Goal: Task Accomplishment & Management: Manage account settings

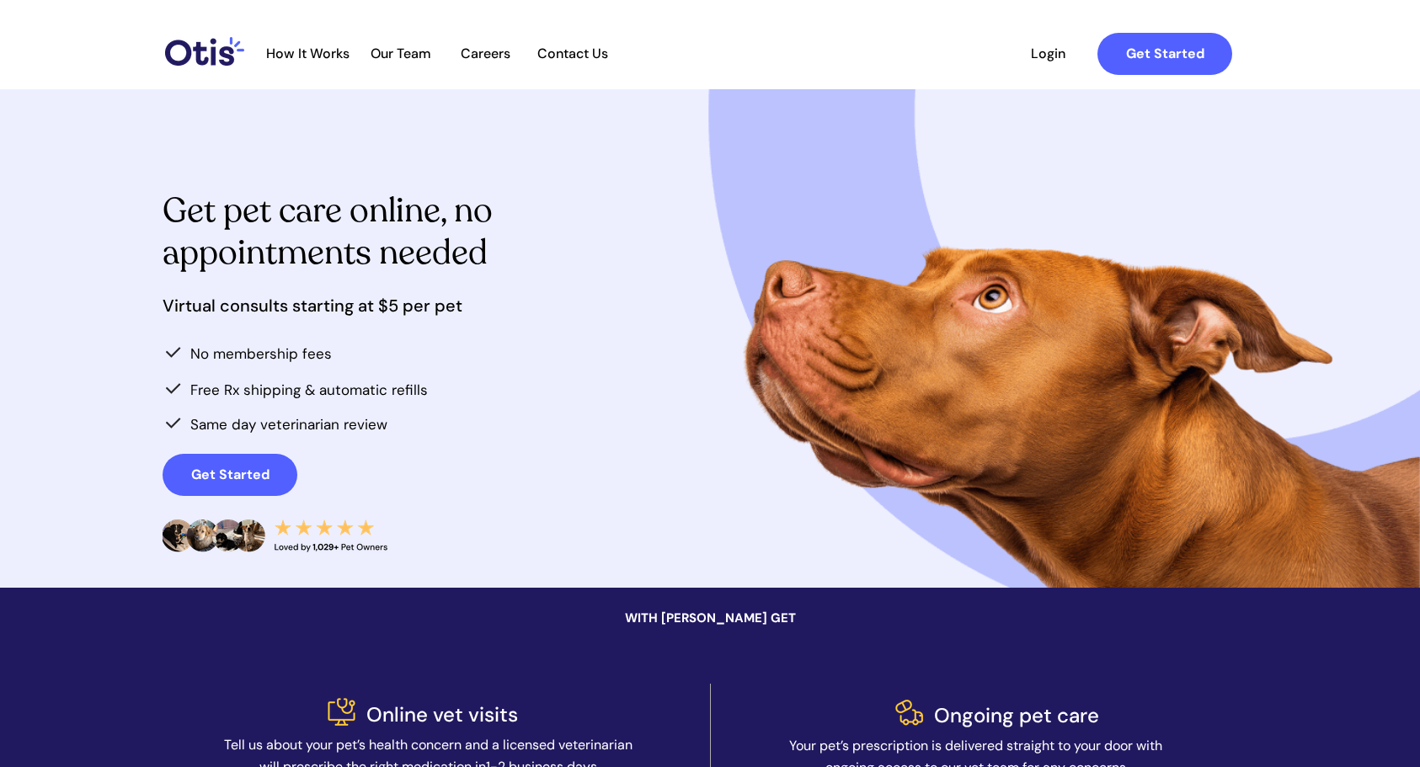
drag, startPoint x: 1024, startPoint y: 52, endPoint x: 1056, endPoint y: 56, distance: 32.2
click at [1024, 52] on span "Login" at bounding box center [1047, 53] width 77 height 16
click at [1057, 52] on span "Login" at bounding box center [1047, 53] width 77 height 16
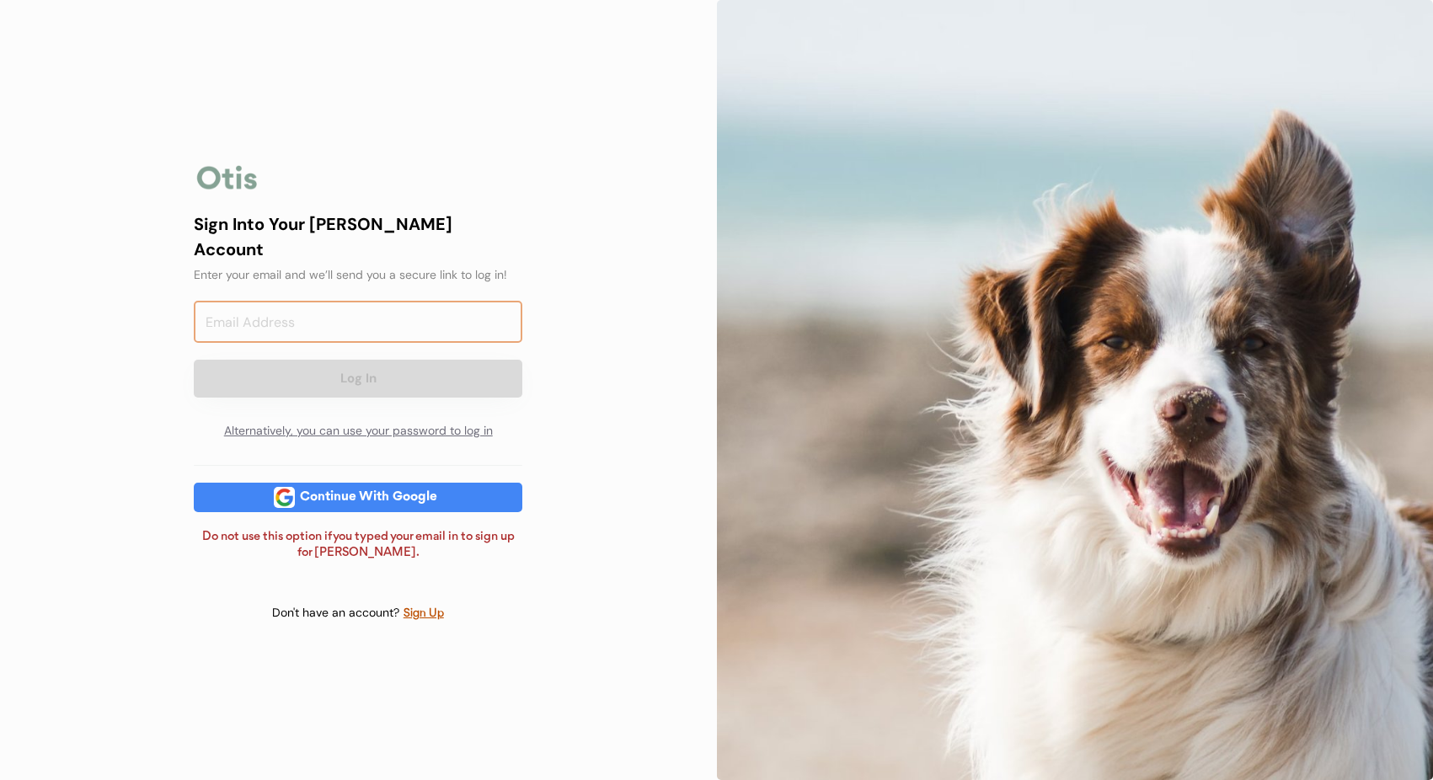
click at [292, 321] on input "email" at bounding box center [358, 322] width 328 height 42
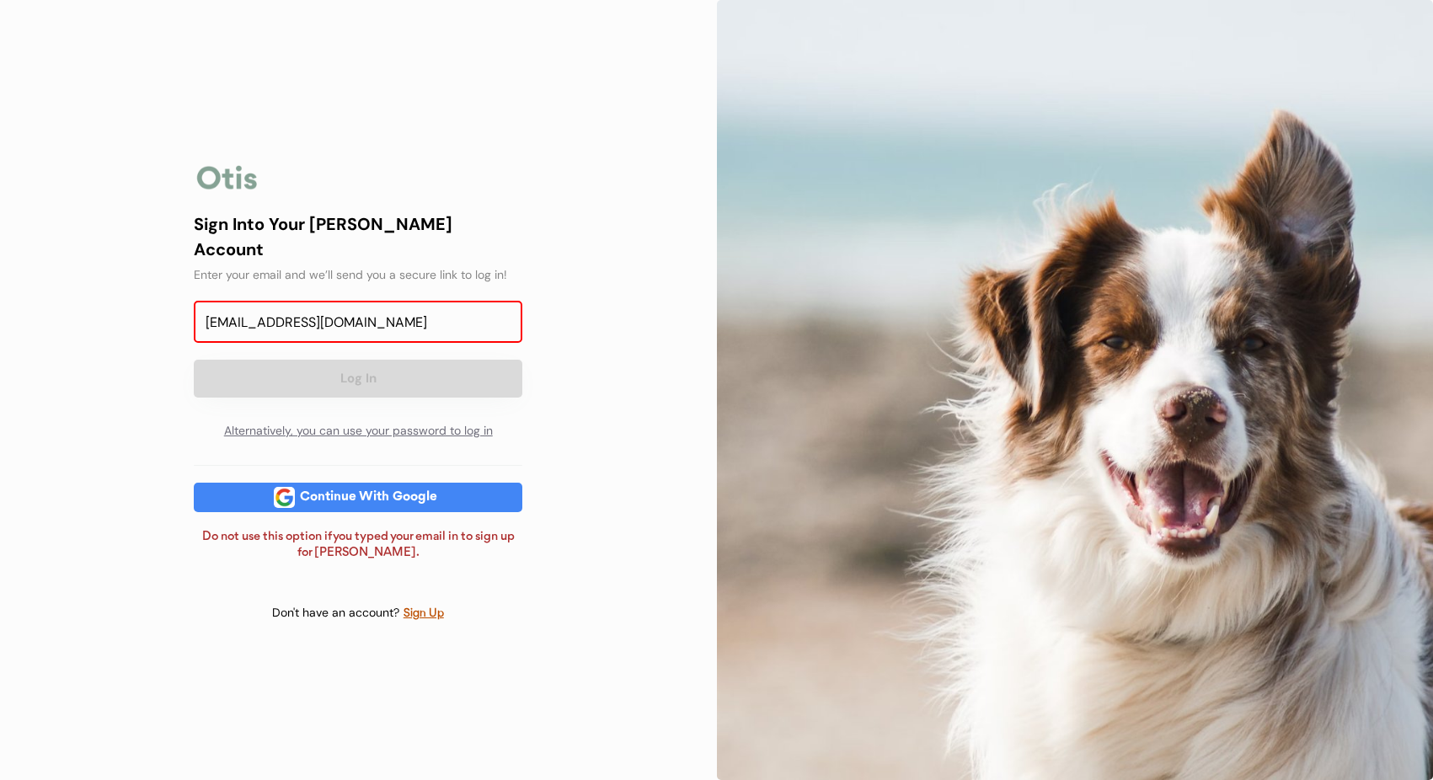
type input "[EMAIL_ADDRESS][DOMAIN_NAME]"
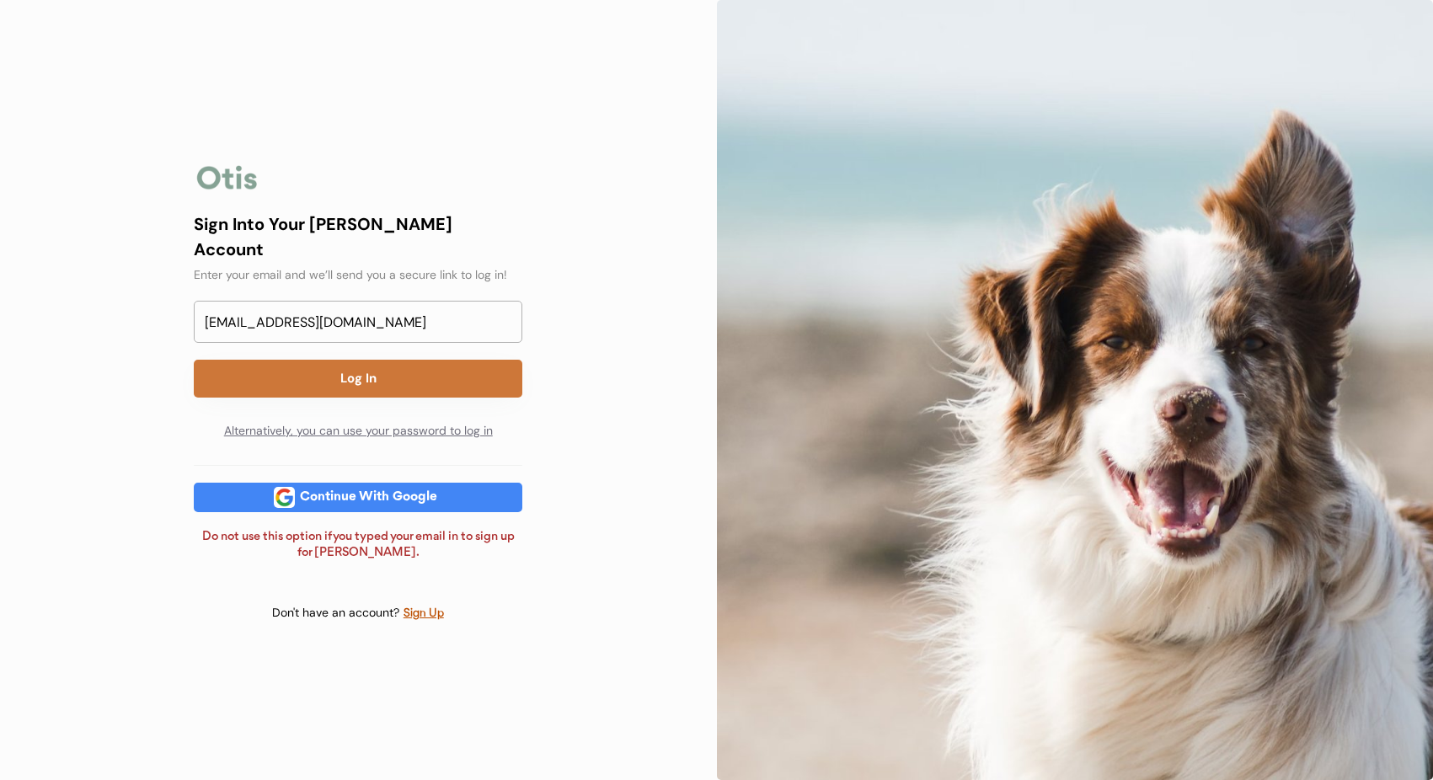
drag, startPoint x: 315, startPoint y: 361, endPoint x: 547, endPoint y: 362, distance: 231.6
click at [315, 362] on button "Log In" at bounding box center [358, 379] width 328 height 38
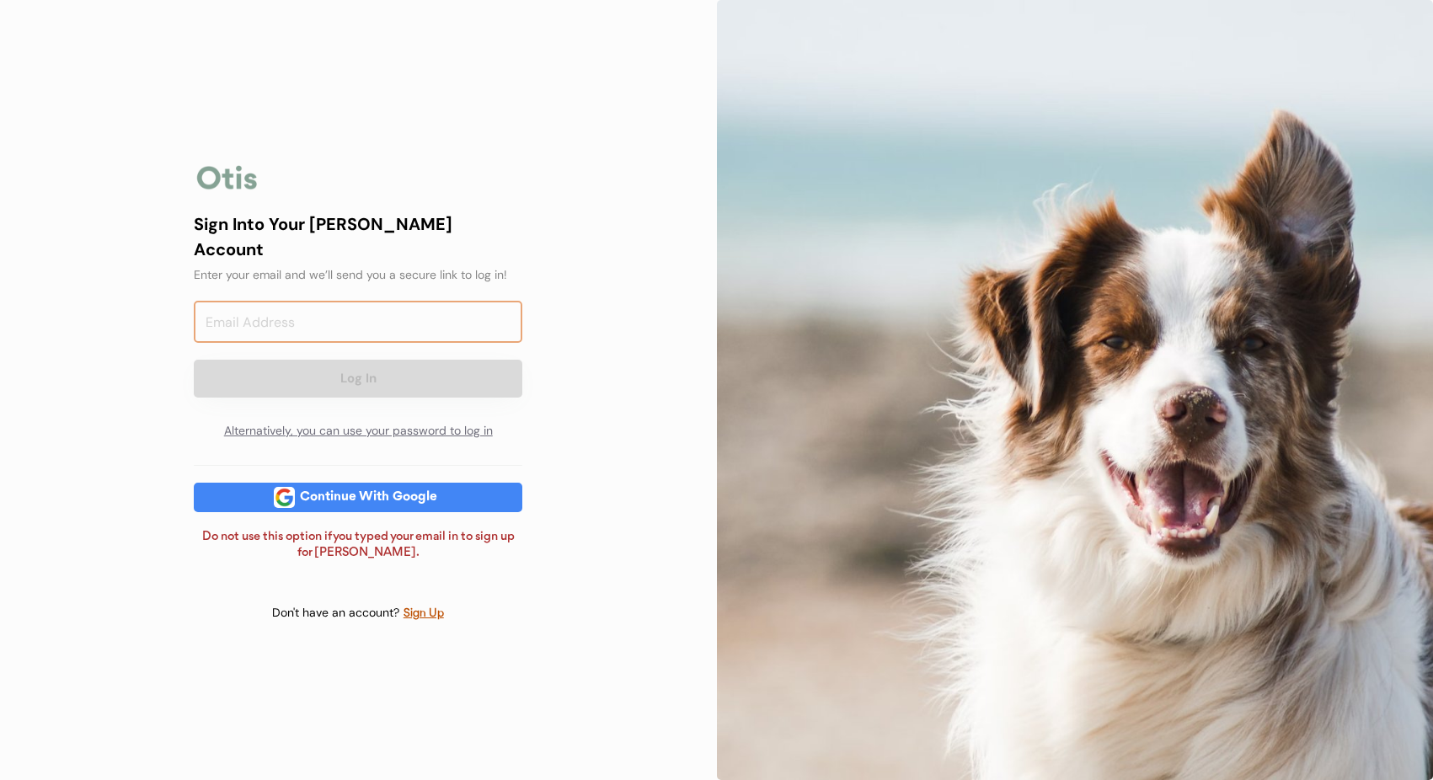
click at [266, 322] on input "email" at bounding box center [358, 322] width 328 height 42
type input "l"
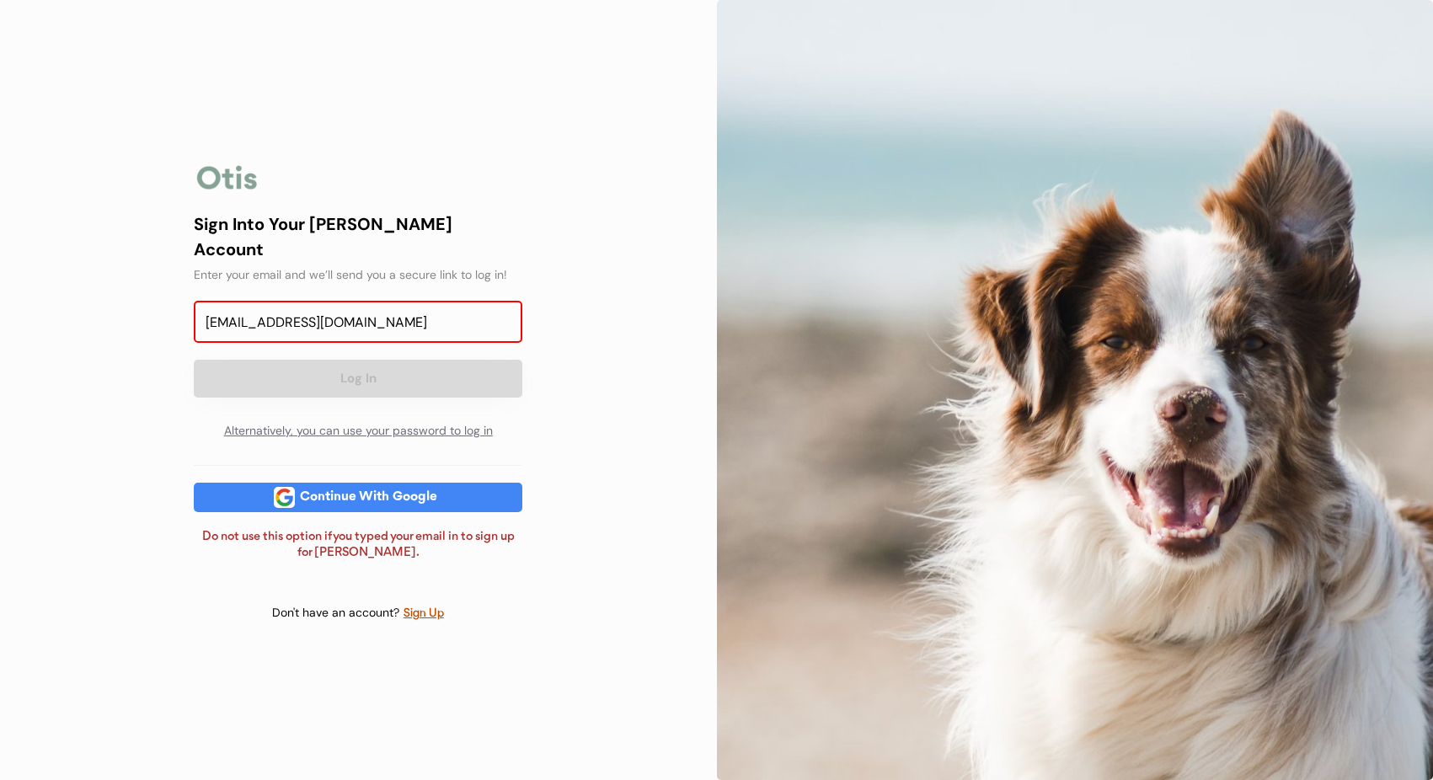
type input "[EMAIL_ADDRESS][DOMAIN_NAME]"
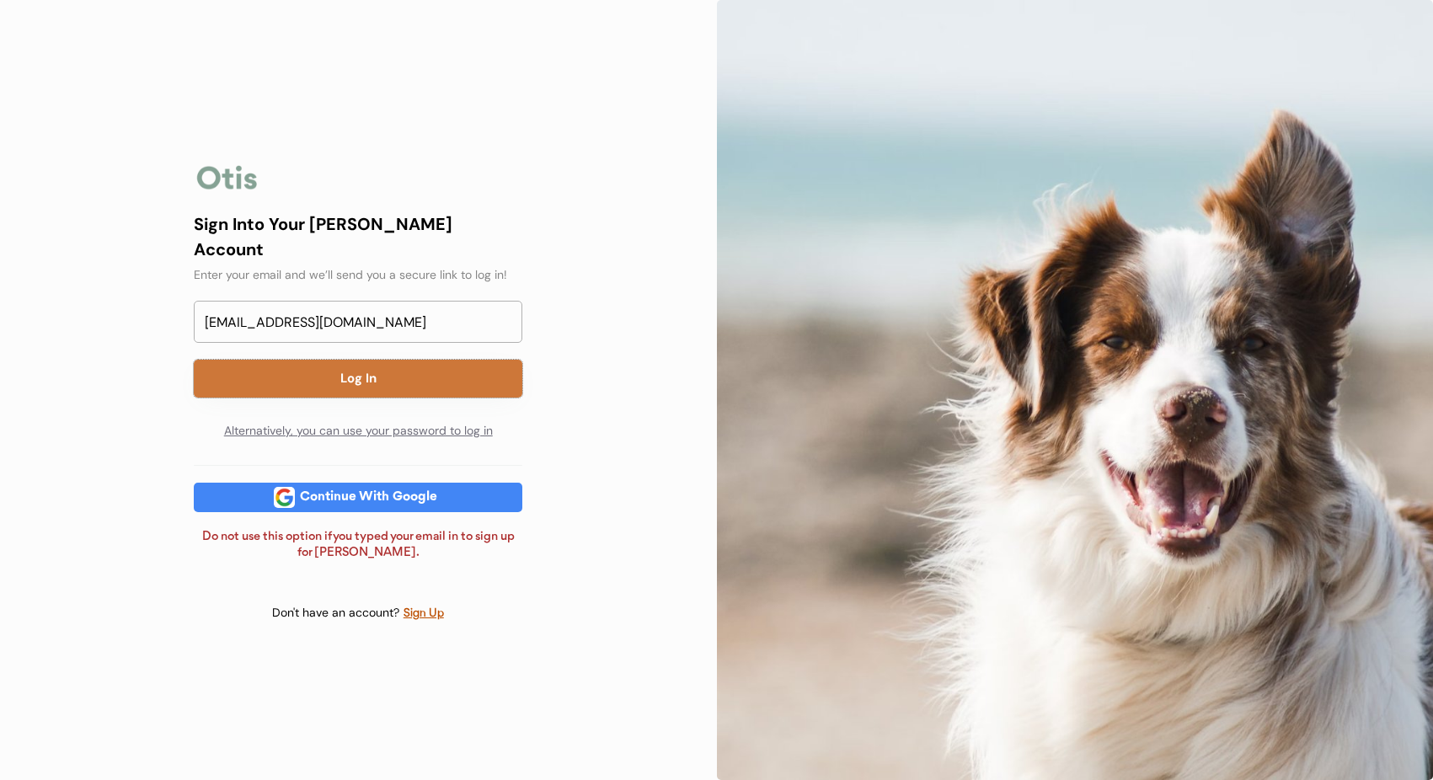
drag, startPoint x: 292, startPoint y: 378, endPoint x: 302, endPoint y: 376, distance: 10.2
click at [294, 378] on button "Log In" at bounding box center [358, 379] width 328 height 38
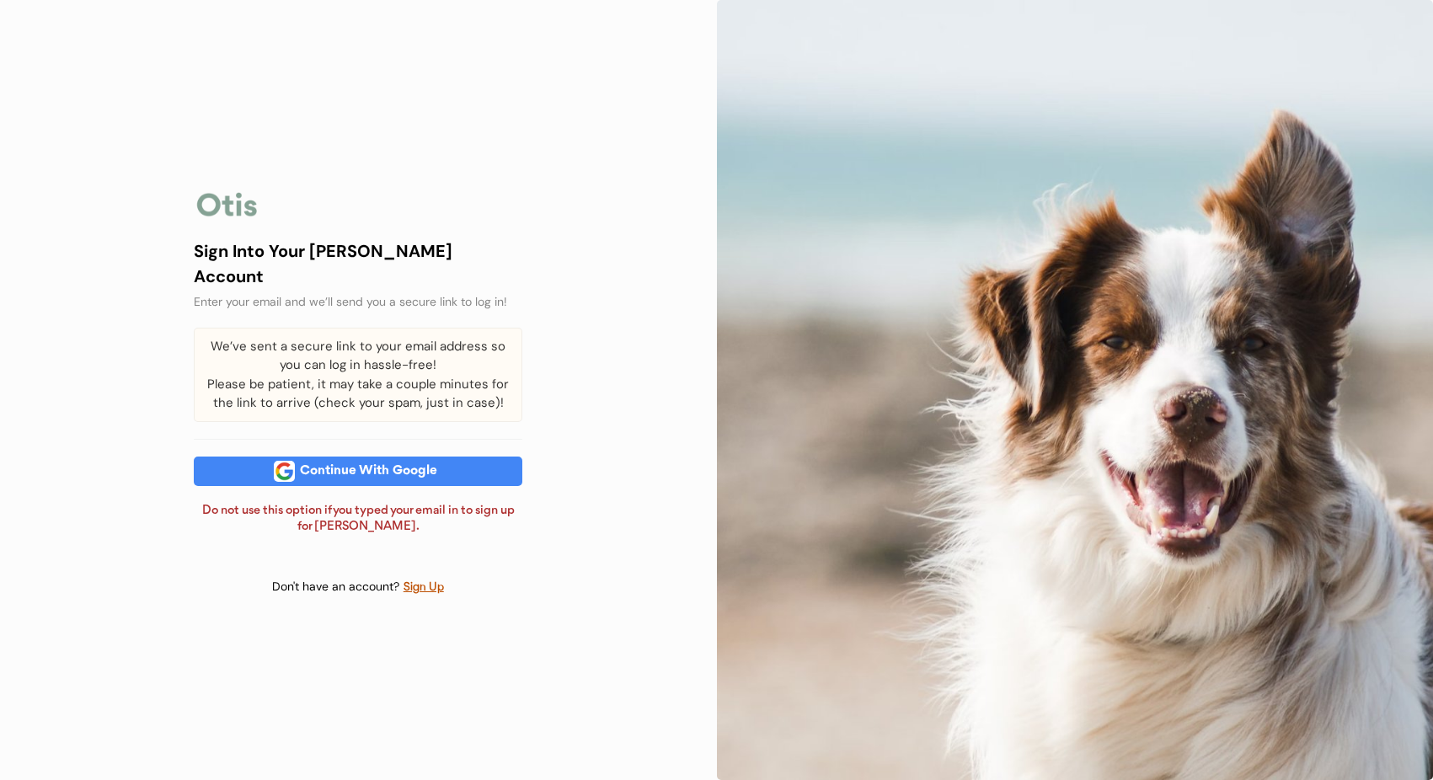
click at [307, 467] on div "Continue With Google" at bounding box center [368, 471] width 147 height 13
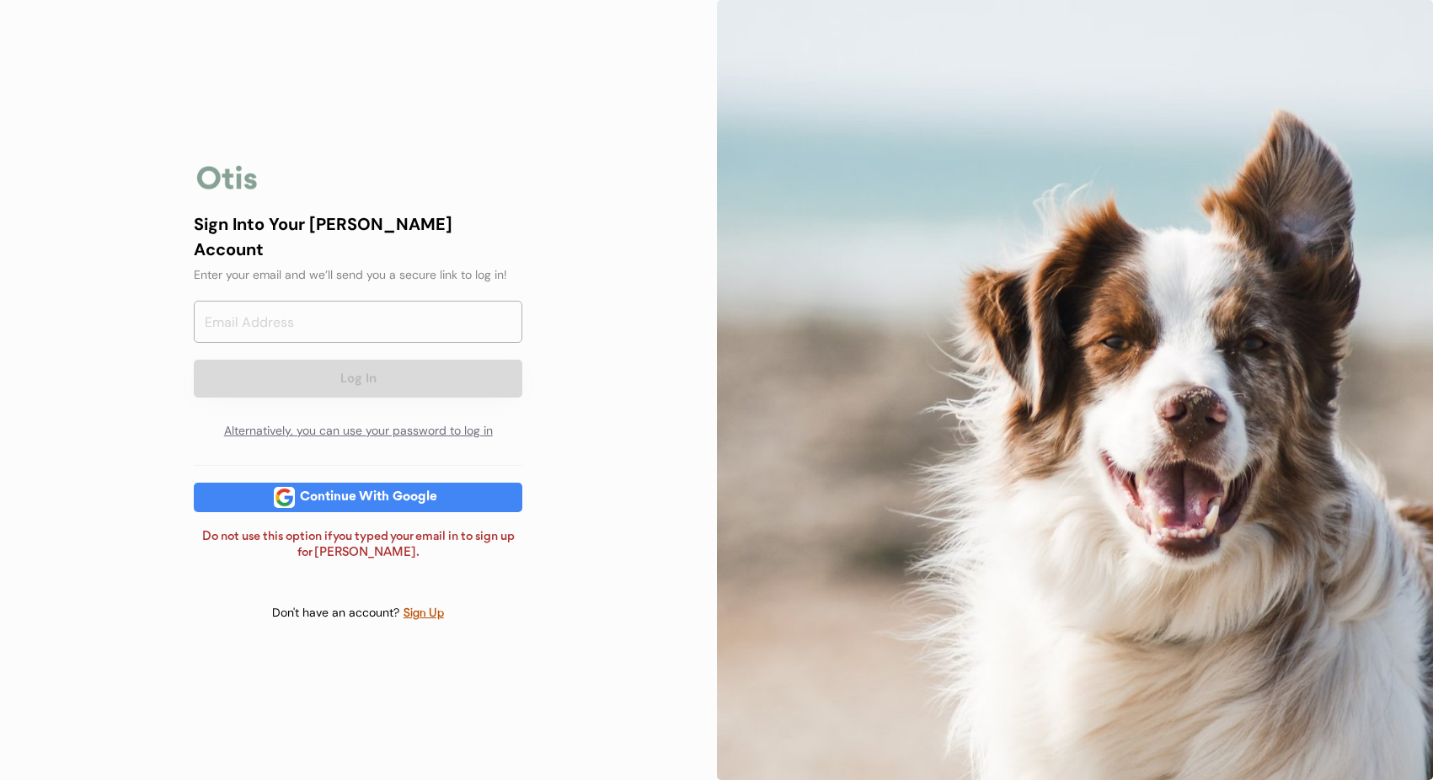
click at [348, 492] on div "Continue With Google" at bounding box center [368, 497] width 147 height 13
